Goal: Task Accomplishment & Management: Use online tool/utility

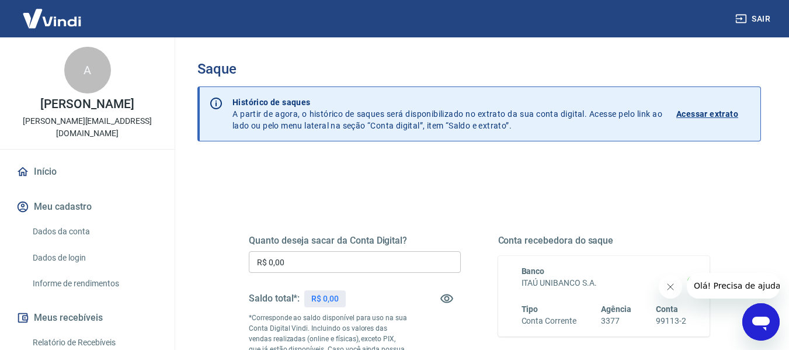
scroll to position [58, 0]
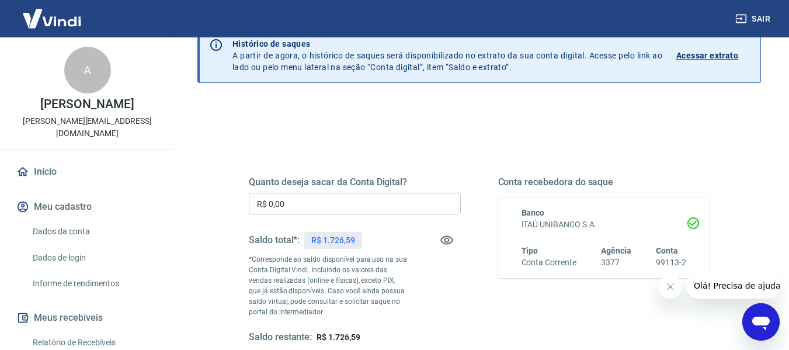
click at [389, 208] on input "R$ 0,00" at bounding box center [355, 204] width 212 height 22
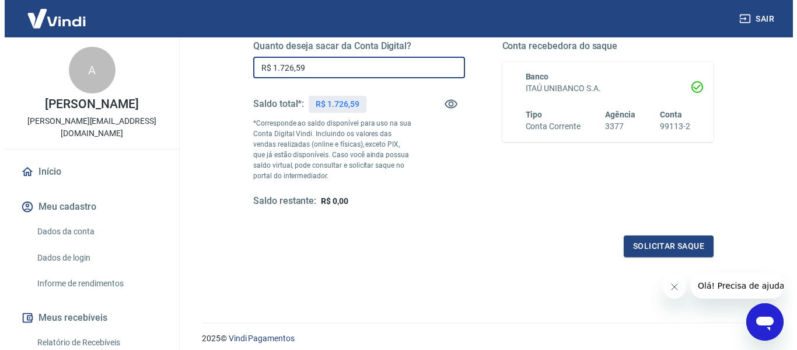
scroll to position [233, 0]
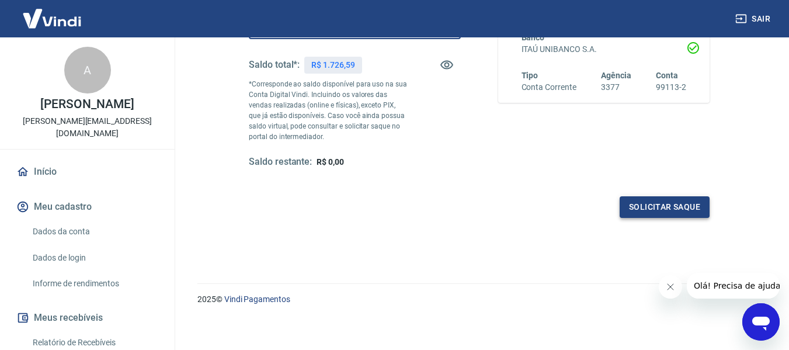
type input "R$ 1.726,59"
click at [672, 206] on button "Solicitar saque" at bounding box center [664, 207] width 90 height 22
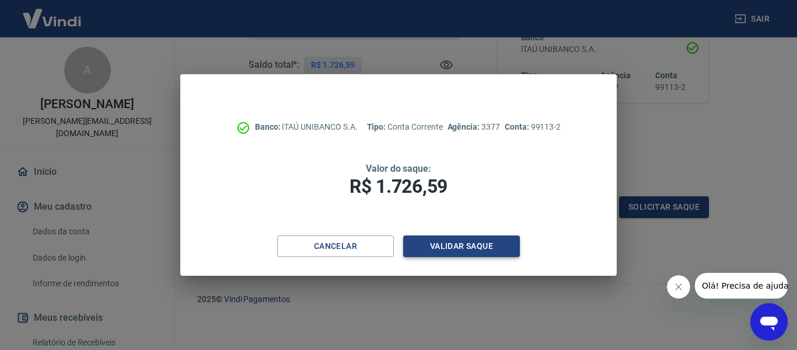
click at [470, 248] on button "Validar saque" at bounding box center [461, 246] width 117 height 22
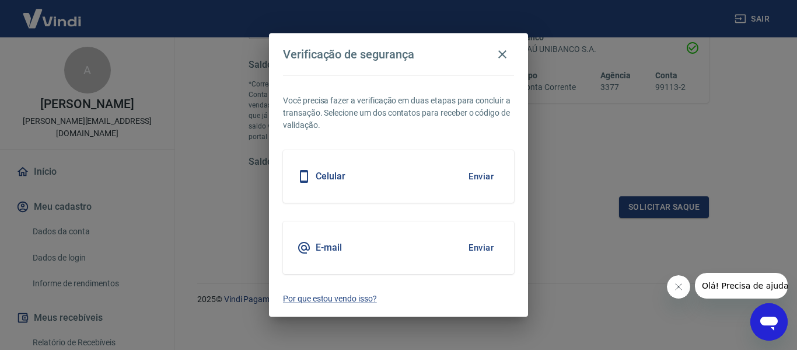
click at [479, 250] on button "Enviar" at bounding box center [481, 247] width 38 height 25
click at [479, 247] on button "Enviar" at bounding box center [481, 247] width 38 height 25
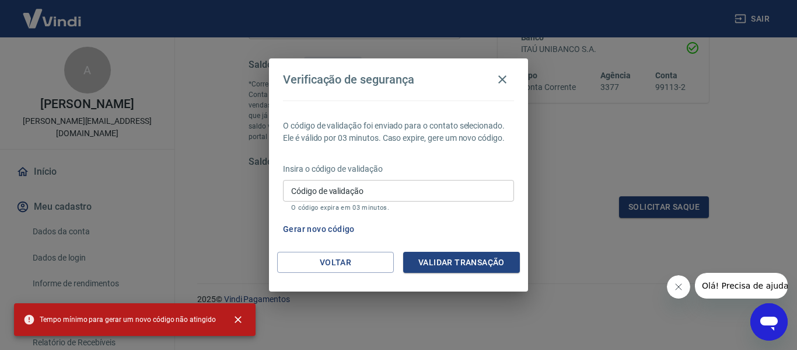
click at [417, 184] on input "Código de validação" at bounding box center [398, 191] width 231 height 22
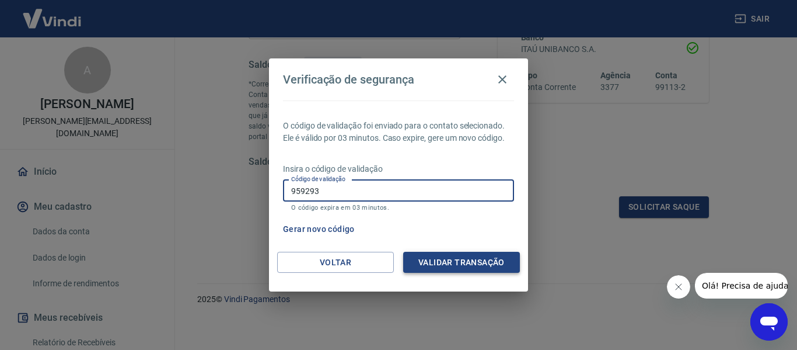
type input "959293"
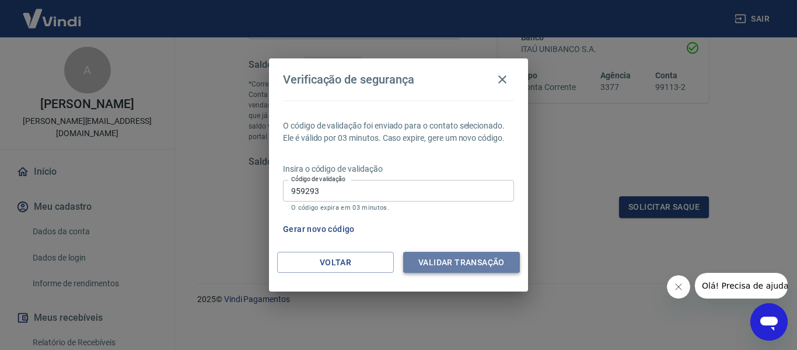
click at [441, 268] on button "Validar transação" at bounding box center [461, 263] width 117 height 22
